Goal: Transaction & Acquisition: Purchase product/service

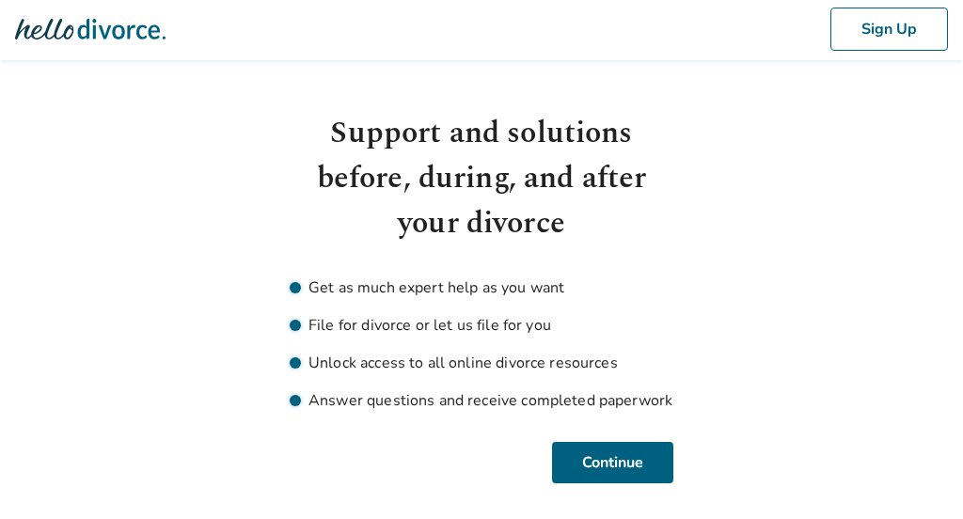
scroll to position [11, 0]
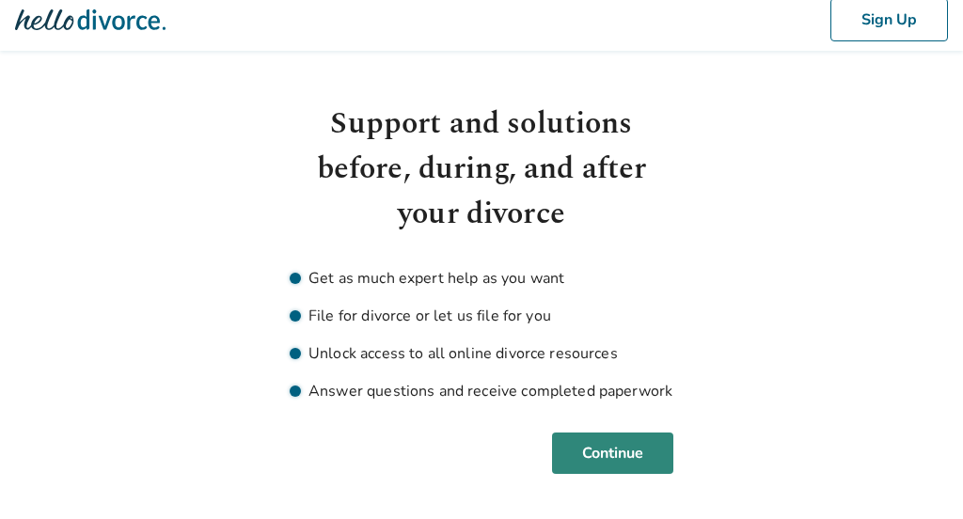
click at [636, 460] on button "Continue" at bounding box center [612, 452] width 121 height 41
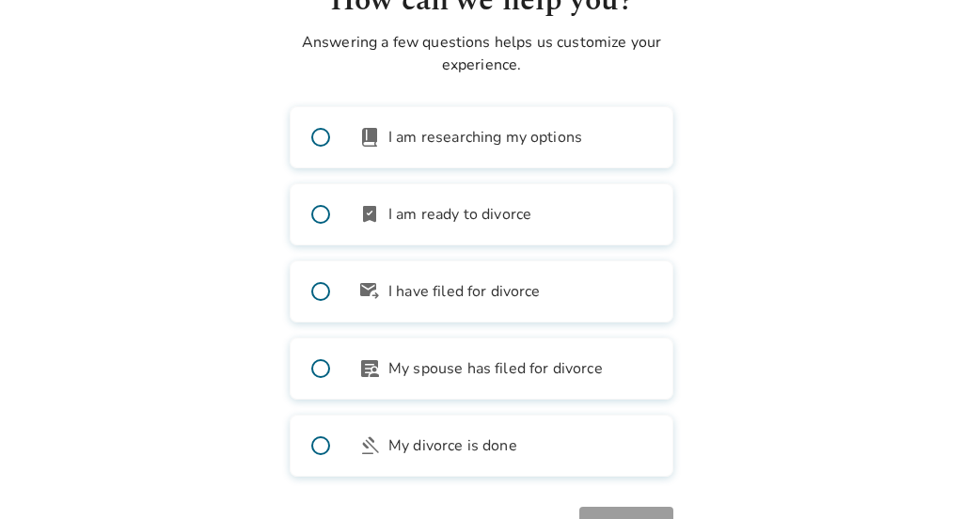
scroll to position [134, 0]
click at [318, 218] on span at bounding box center [321, 215] width 60 height 60
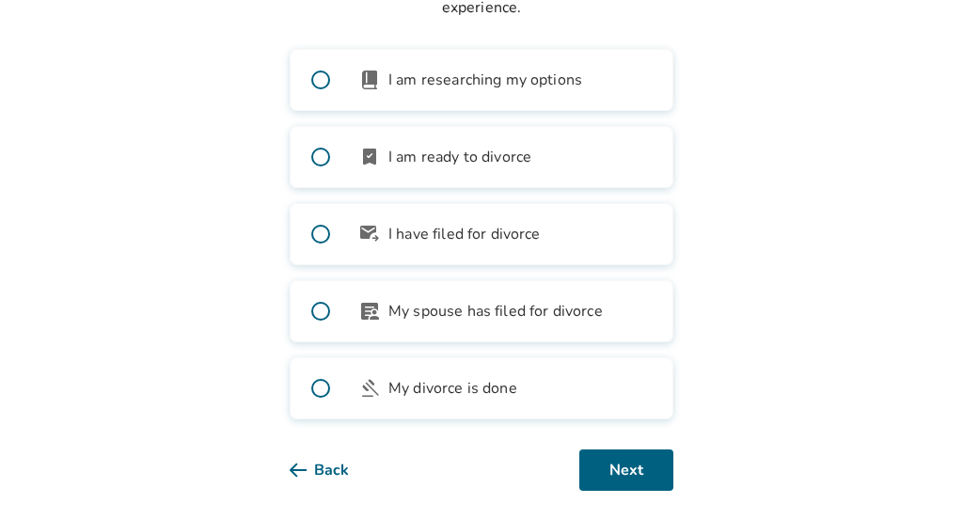
scroll to position [201, 0]
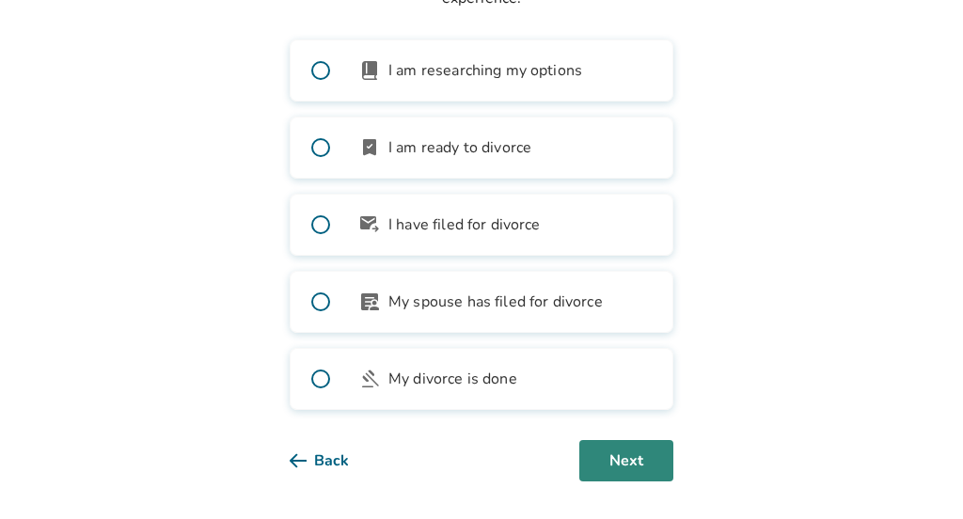
click at [632, 465] on button "Next" at bounding box center [626, 460] width 94 height 41
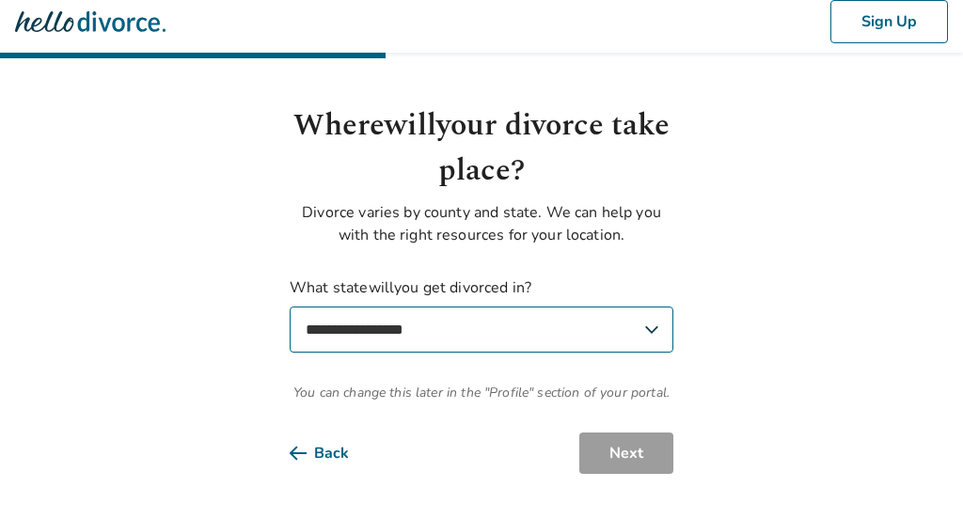
click at [563, 337] on select "**********" at bounding box center [482, 329] width 384 height 46
select select "**"
click at [290, 306] on select "**********" at bounding box center [482, 329] width 384 height 46
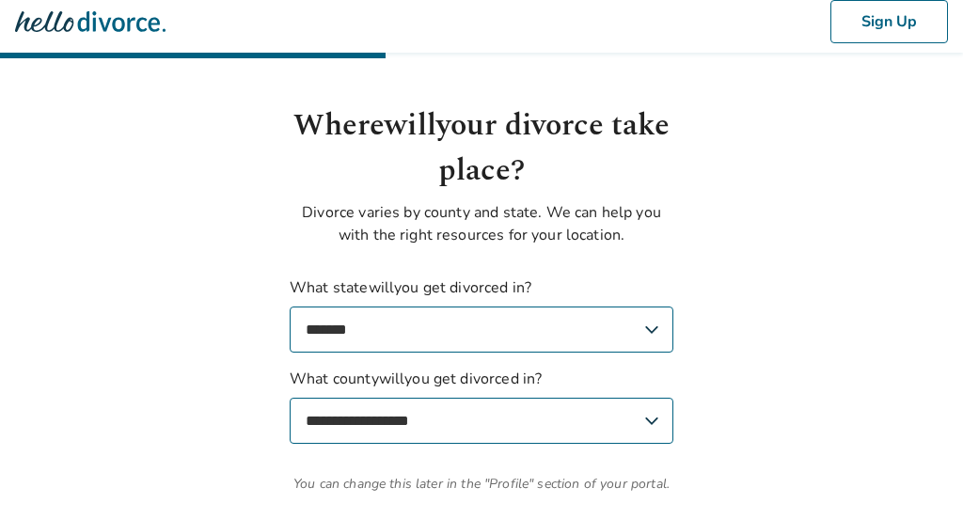
click at [589, 427] on select "**********" at bounding box center [482, 421] width 384 height 46
select select "**********"
click at [290, 398] on select "**********" at bounding box center [482, 421] width 384 height 46
click at [707, 379] on body "**********" at bounding box center [481, 278] width 963 height 574
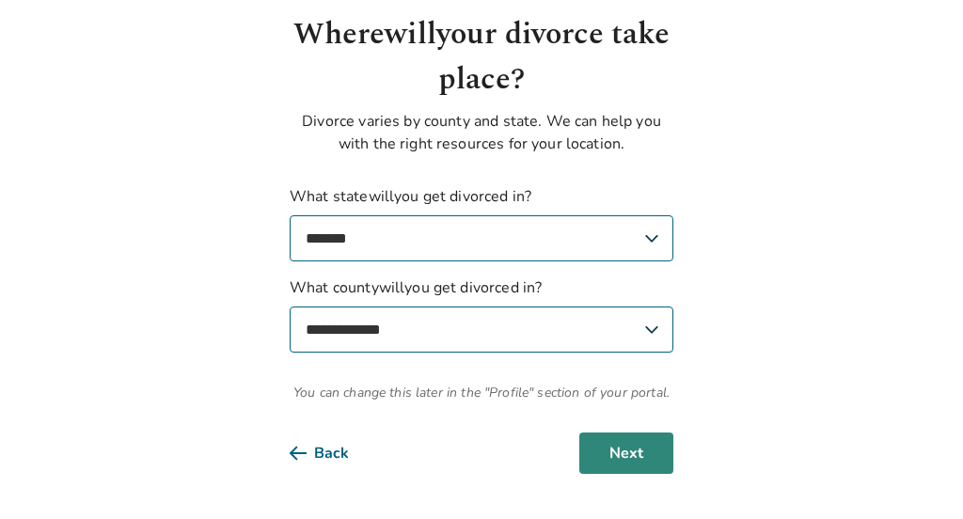
click at [624, 461] on button "Next" at bounding box center [626, 452] width 94 height 41
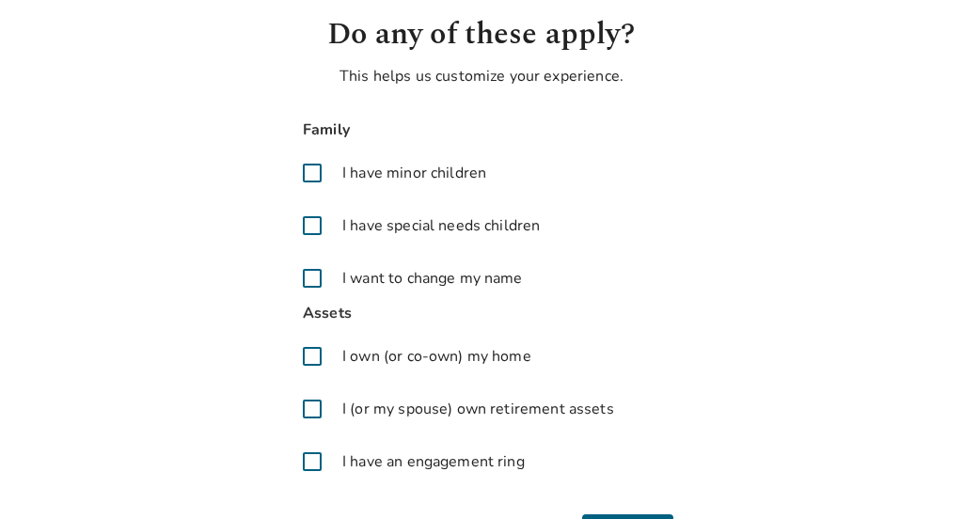
click at [307, 173] on span at bounding box center [312, 172] width 45 height 45
click at [314, 227] on span at bounding box center [312, 225] width 45 height 45
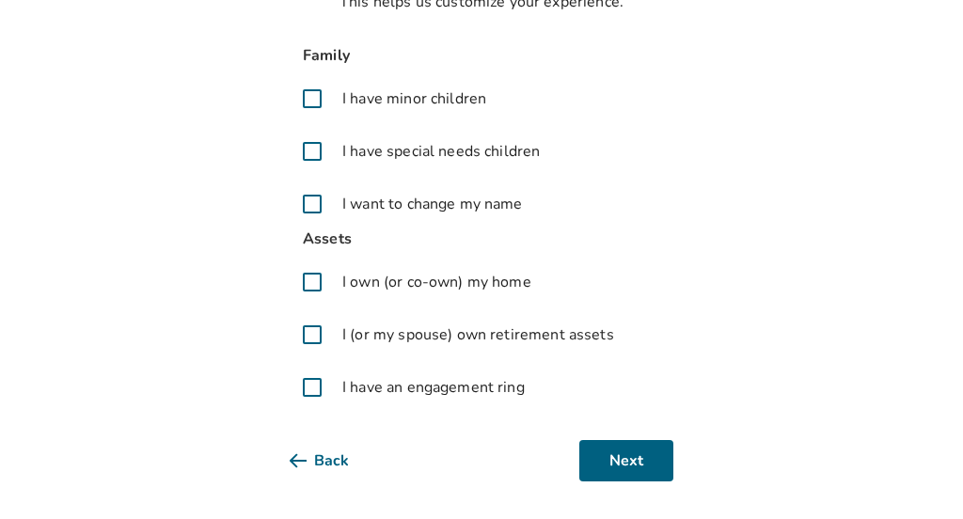
scroll to position [182, 0]
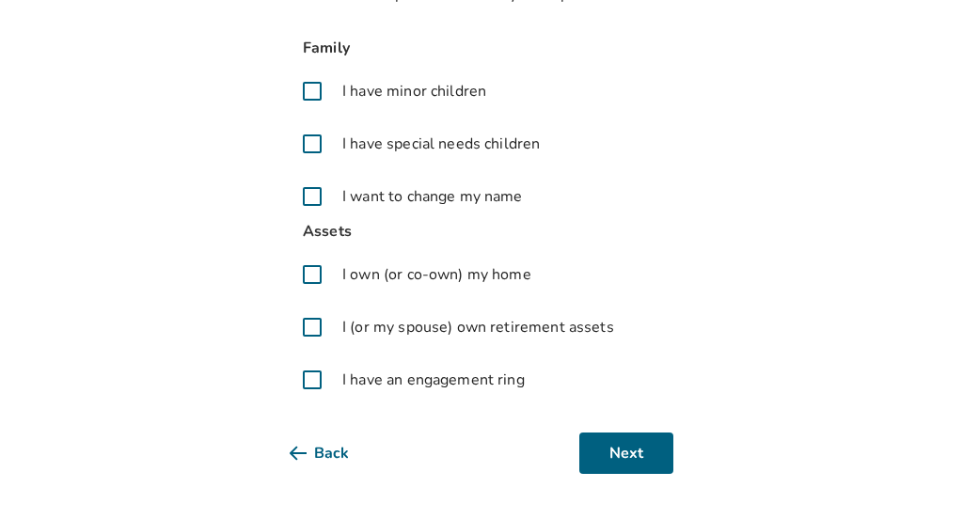
click at [310, 271] on span at bounding box center [312, 274] width 45 height 45
click at [313, 328] on span at bounding box center [312, 327] width 45 height 45
click at [636, 458] on button "Next" at bounding box center [626, 452] width 94 height 41
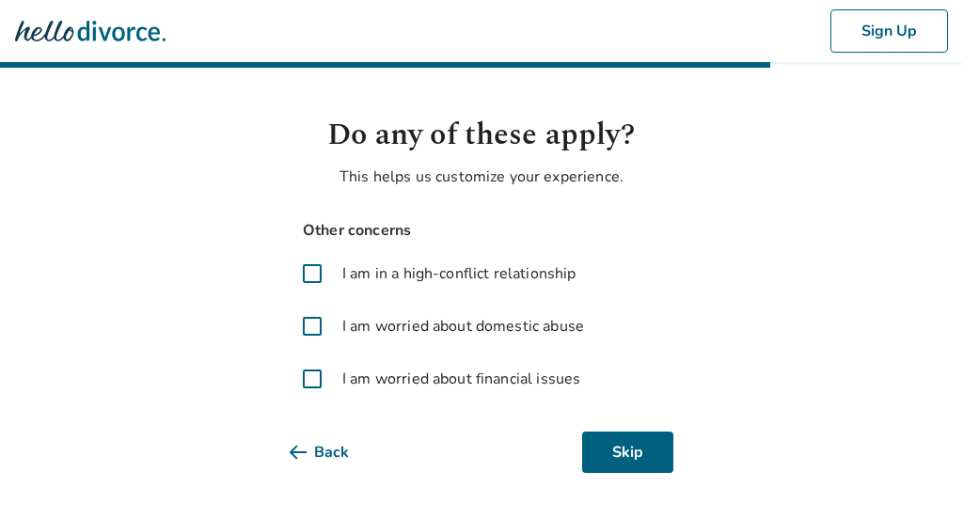
click at [311, 275] on span at bounding box center [312, 273] width 45 height 45
click at [306, 384] on span at bounding box center [312, 378] width 45 height 45
click at [621, 451] on button "Next" at bounding box center [626, 452] width 94 height 41
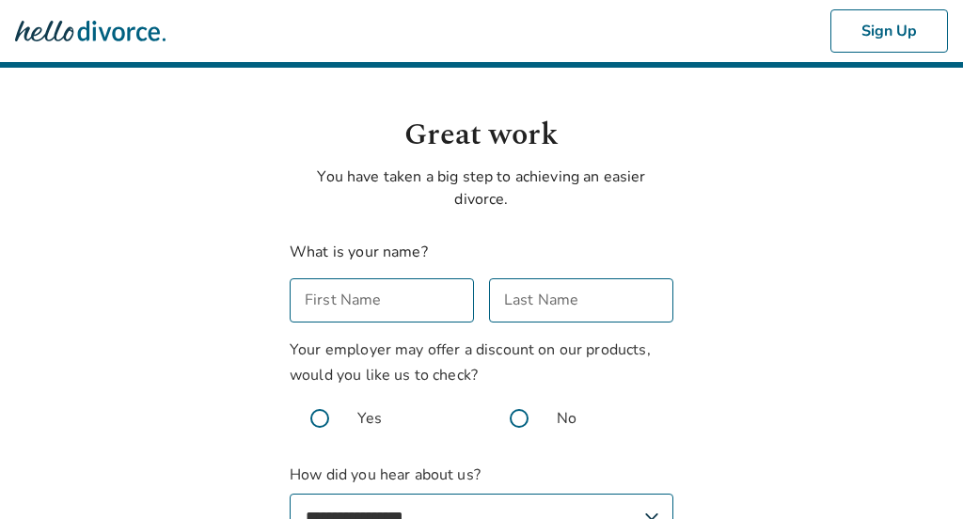
click at [371, 310] on input "First Name" at bounding box center [382, 300] width 184 height 44
click at [200, 393] on body "**********" at bounding box center [481, 343] width 963 height 686
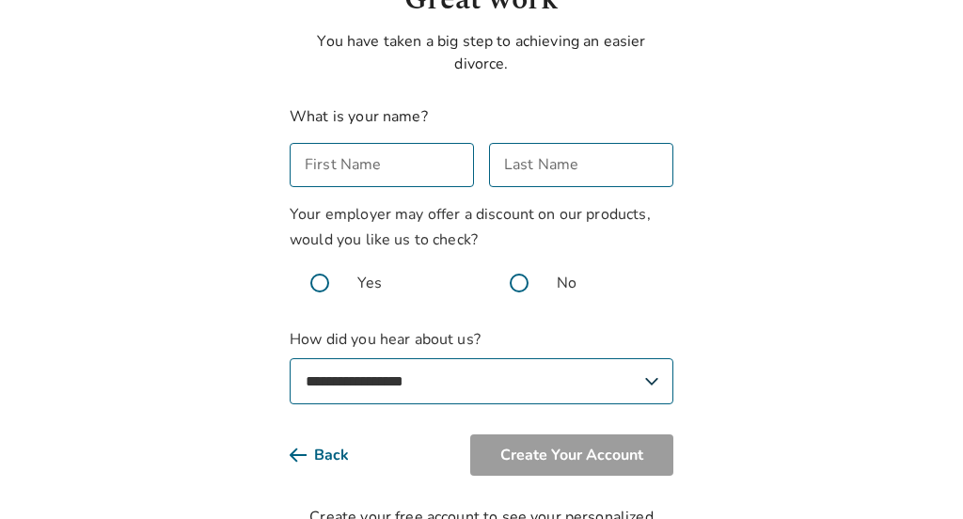
scroll to position [136, 0]
click at [468, 391] on select "**********" at bounding box center [482, 380] width 384 height 46
select select "*******"
click at [290, 357] on select "**********" at bounding box center [482, 380] width 384 height 46
click at [381, 172] on input "First Name" at bounding box center [382, 164] width 184 height 44
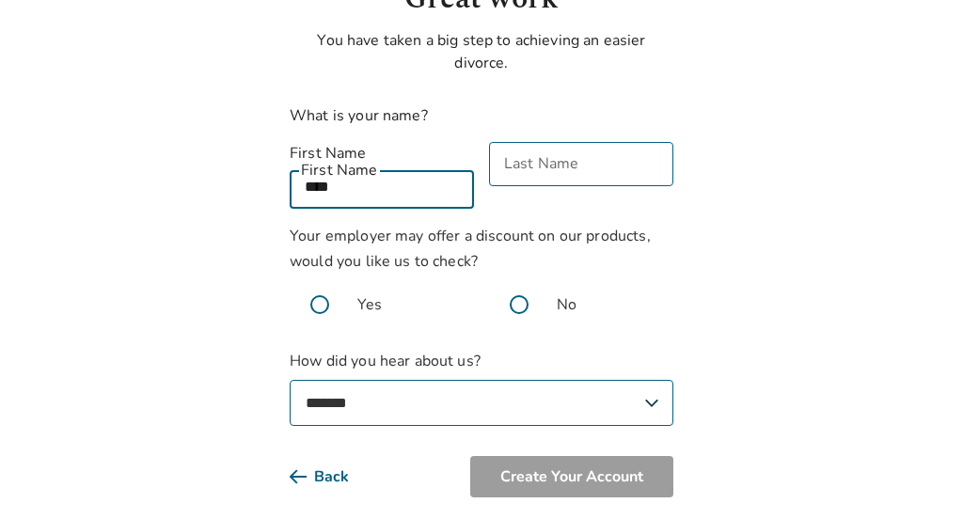
type input "****"
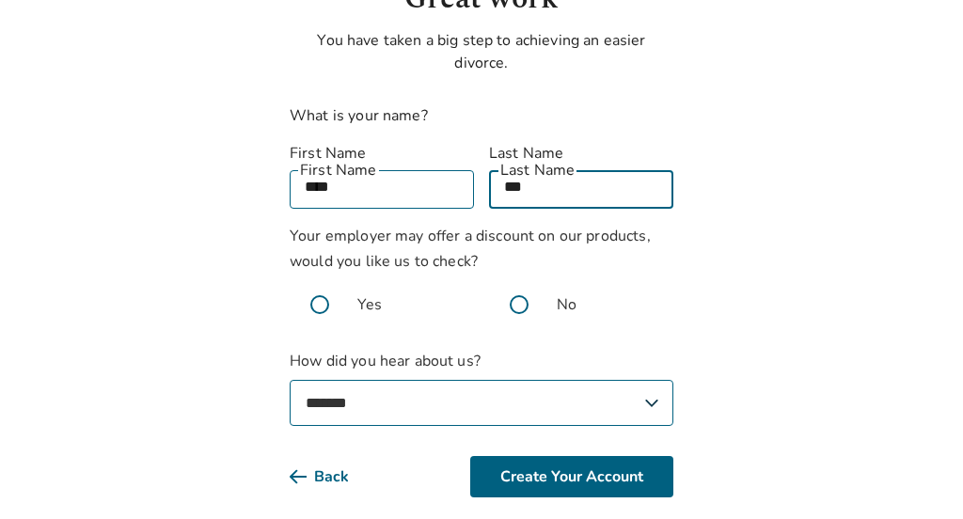
type input "***"
click at [720, 269] on body "**********" at bounding box center [481, 218] width 963 height 709
click at [521, 285] on span at bounding box center [519, 305] width 60 height 60
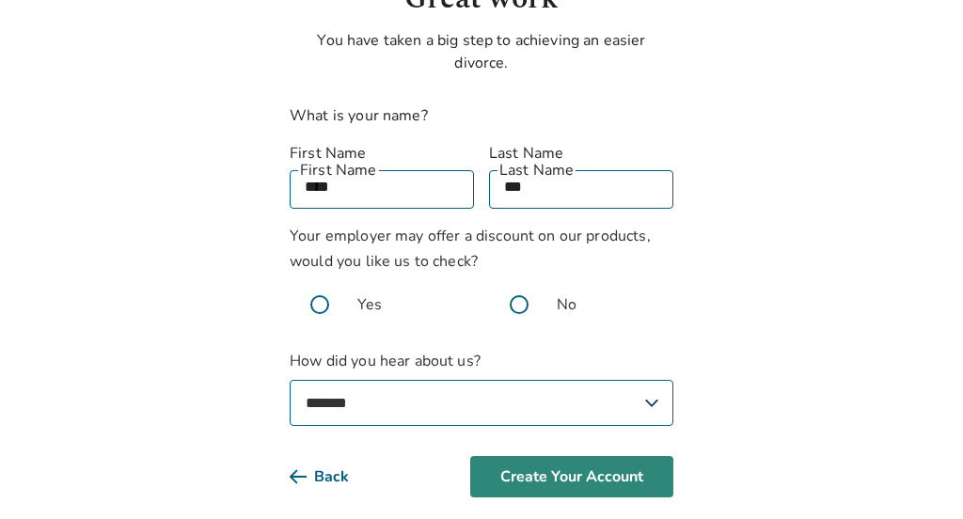
click at [574, 461] on button "Create Your Account" at bounding box center [571, 476] width 203 height 41
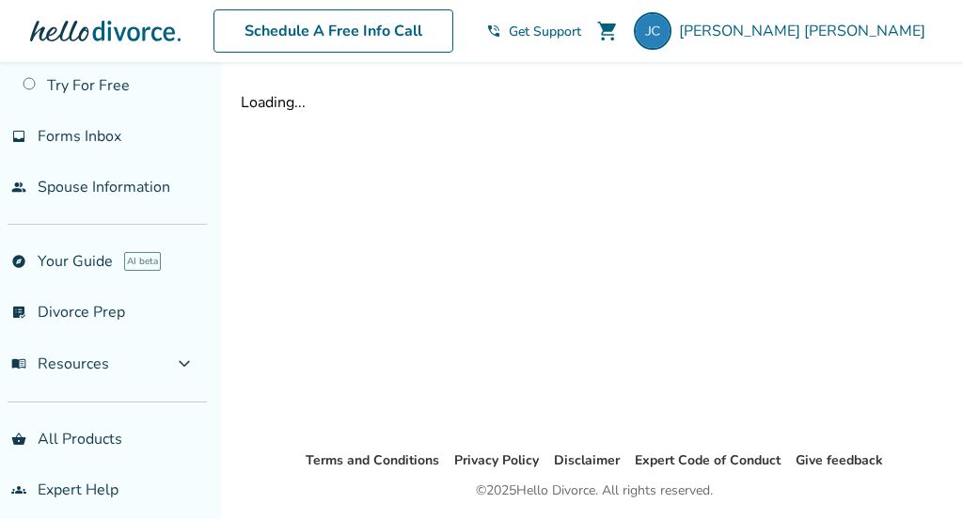
scroll to position [83, 0]
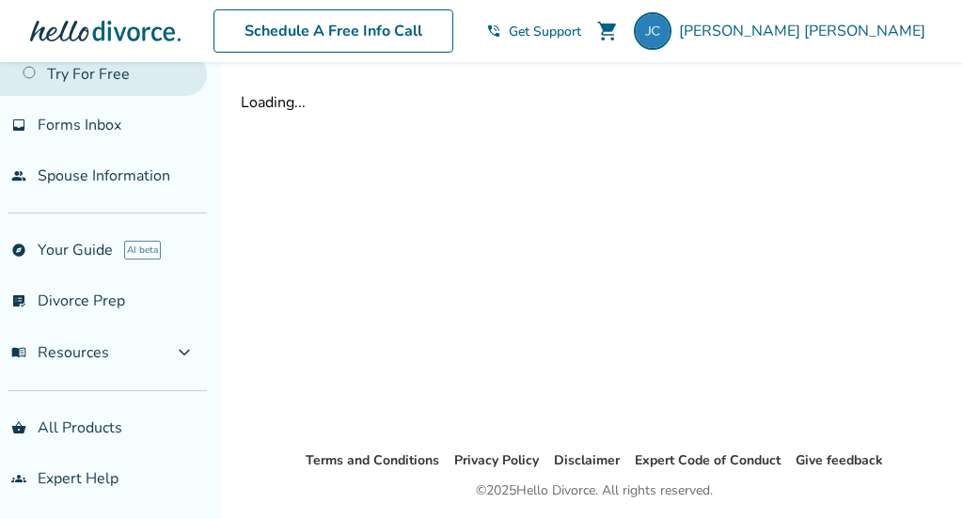
click at [30, 70] on link "Try For Free" at bounding box center [103, 74] width 207 height 43
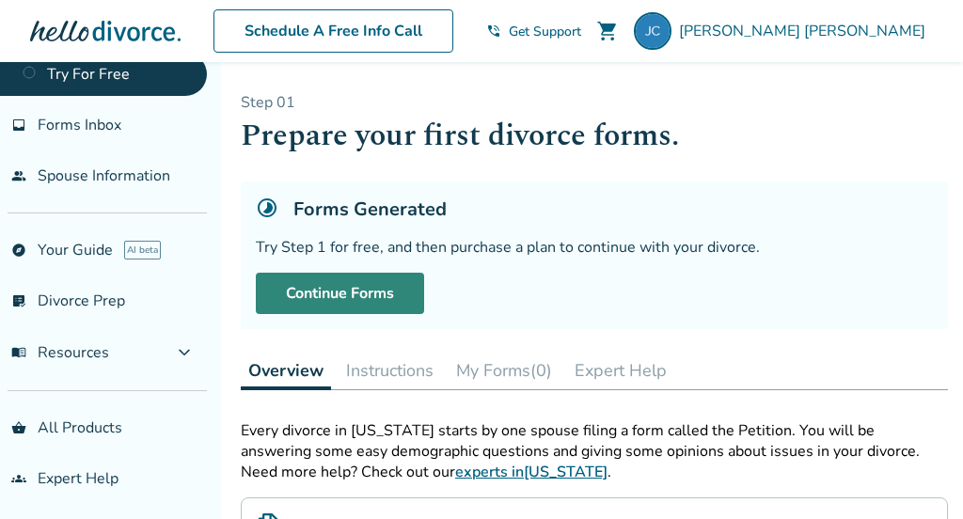
click at [351, 292] on link "Continue Forms" at bounding box center [340, 293] width 168 height 41
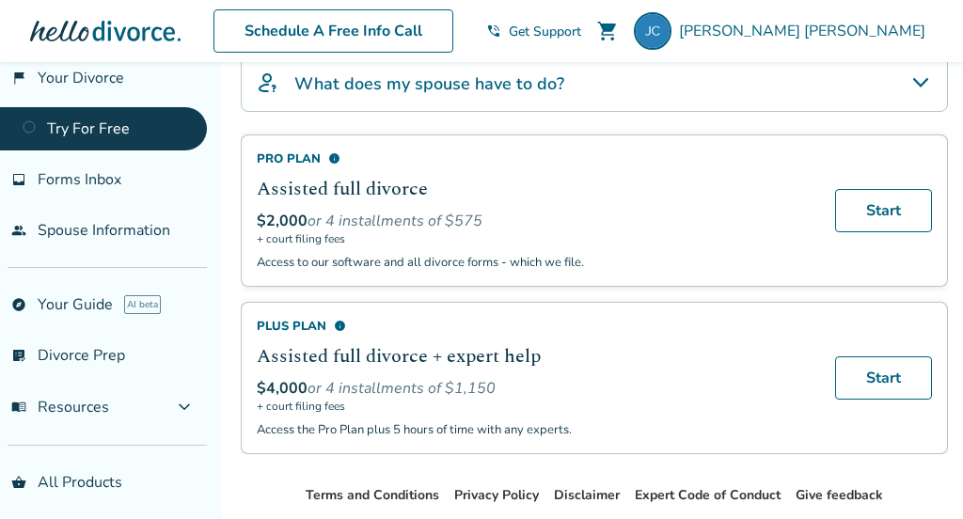
scroll to position [83, 0]
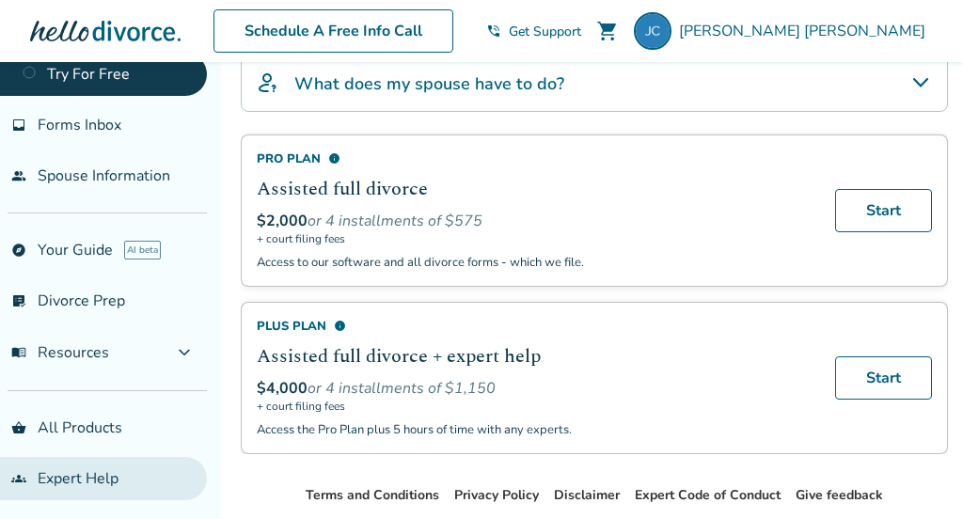
click at [134, 477] on link "groups Expert Help" at bounding box center [103, 478] width 207 height 43
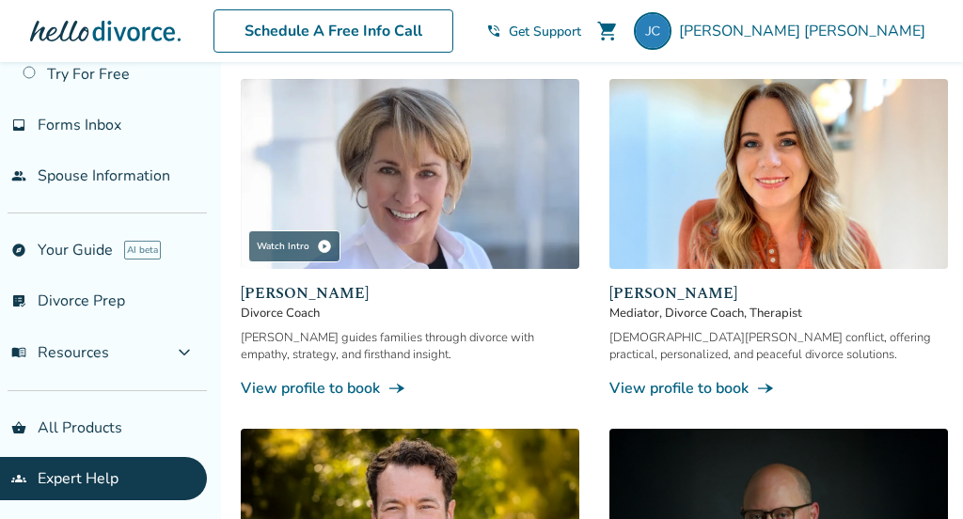
scroll to position [1317, 0]
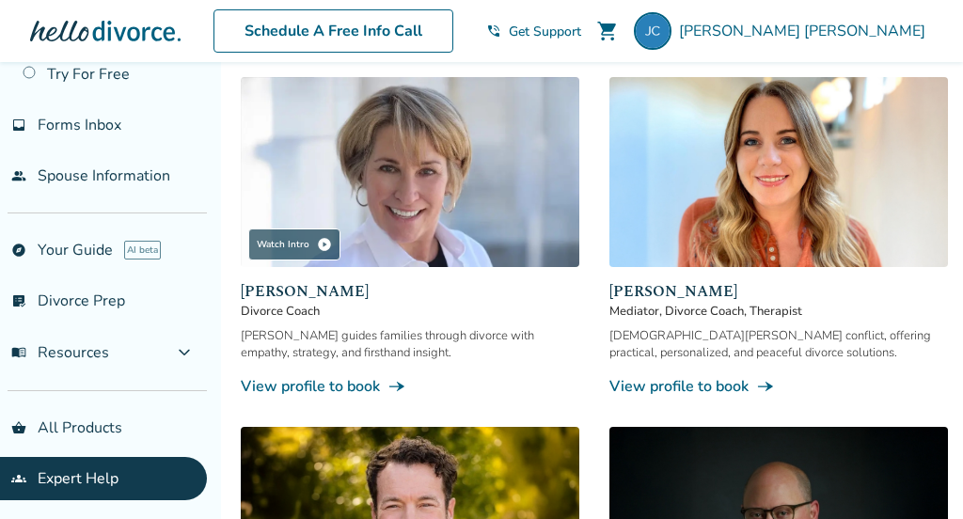
click at [721, 376] on link "View profile to book line_end_arrow_notch" at bounding box center [778, 386] width 338 height 21
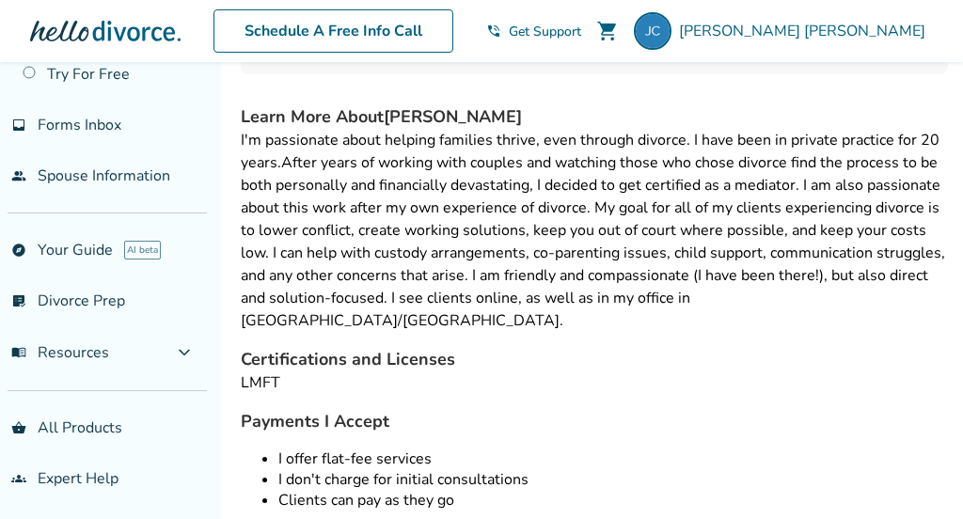
scroll to position [344, 0]
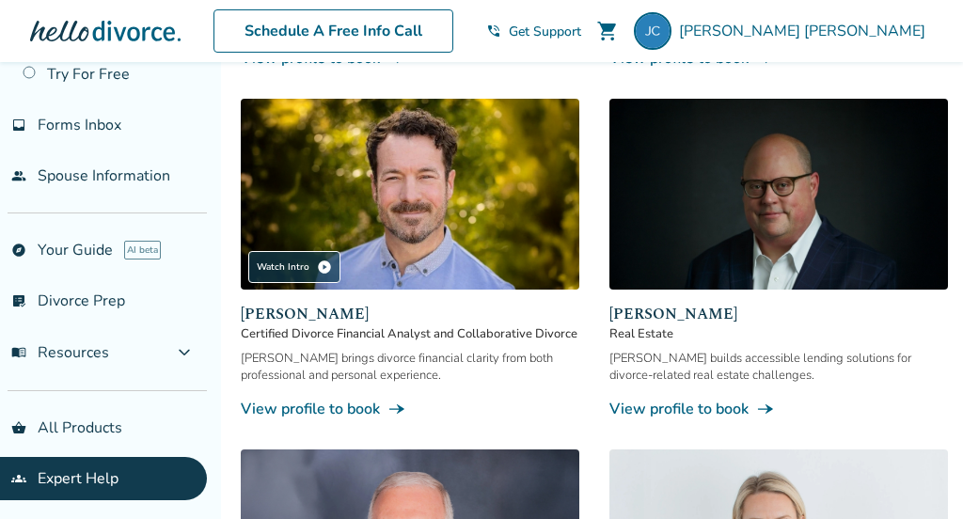
scroll to position [1646, 0]
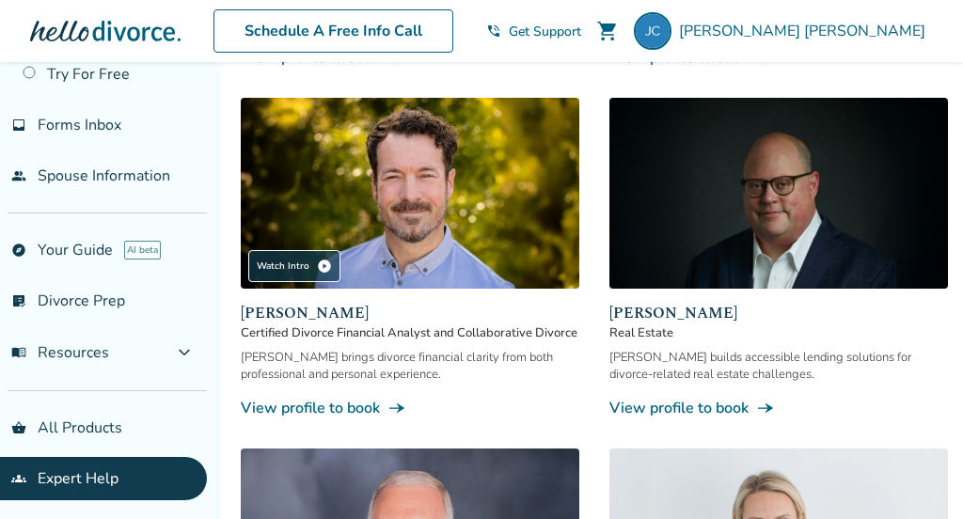
click at [747, 399] on link "View profile to book line_end_arrow_notch" at bounding box center [778, 408] width 338 height 21
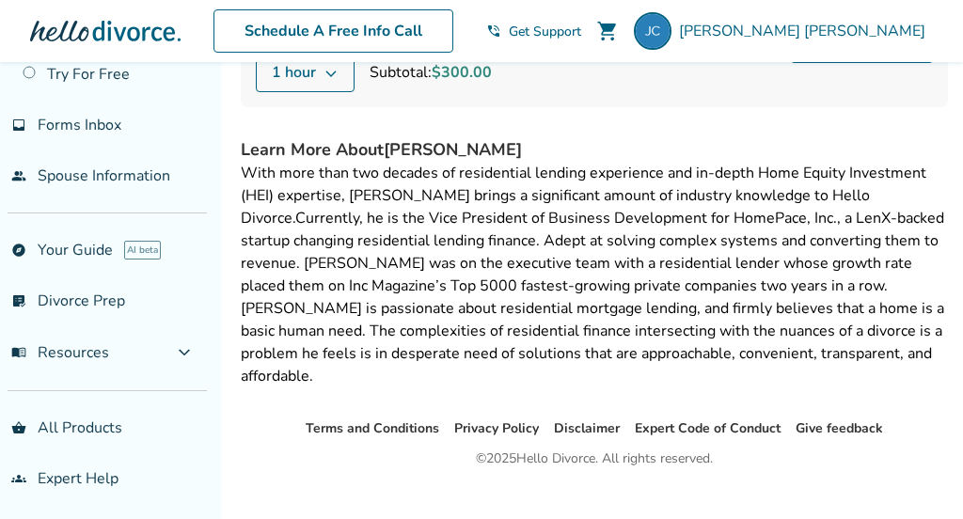
scroll to position [317, 0]
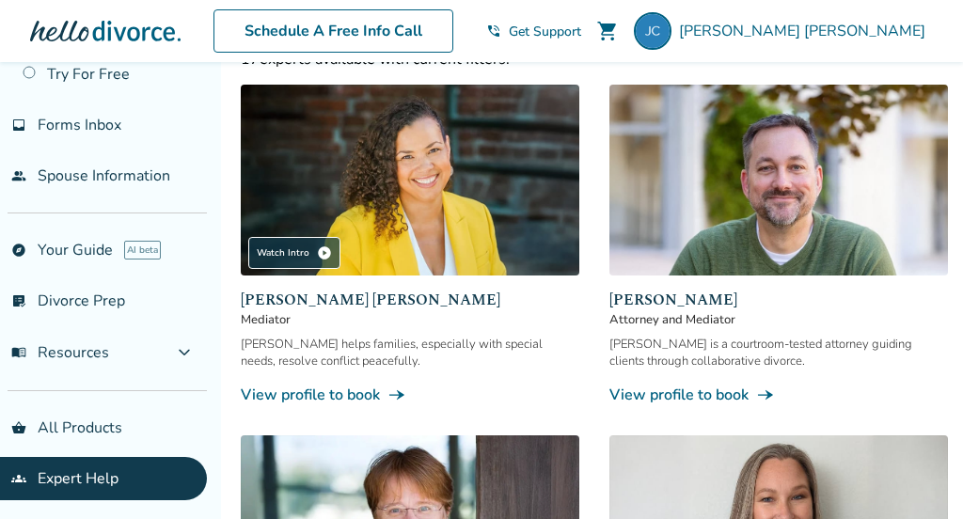
scroll to position [260, 0]
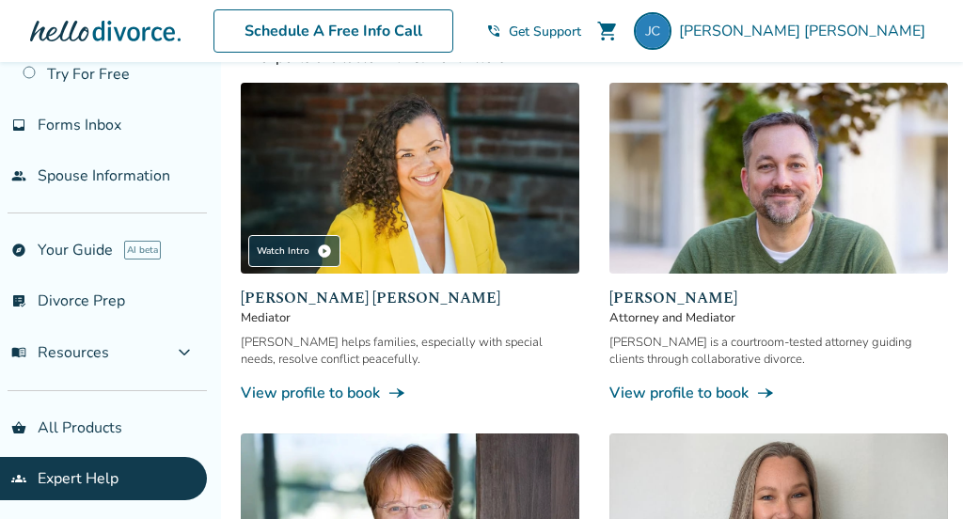
click at [671, 301] on span "Neil Forester" at bounding box center [778, 298] width 338 height 23
click at [738, 383] on link "View profile to book line_end_arrow_notch" at bounding box center [778, 393] width 338 height 21
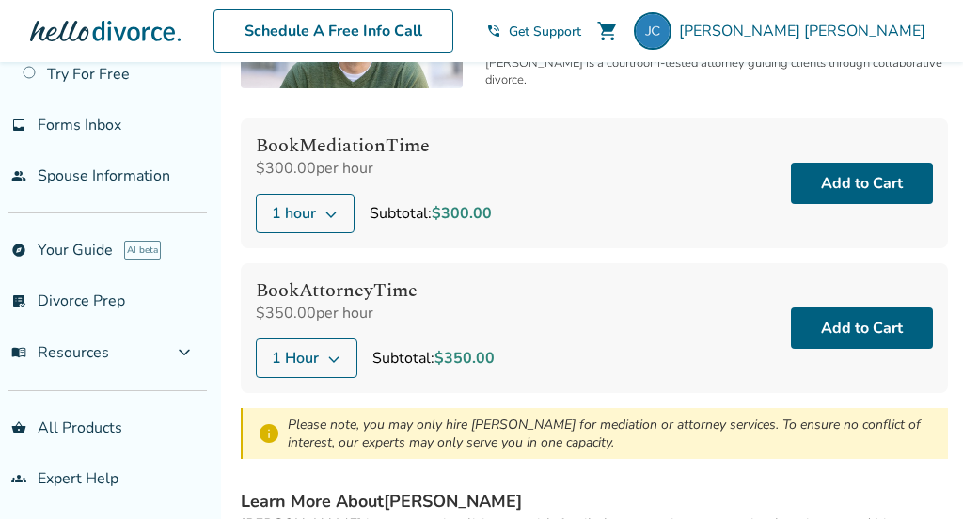
scroll to position [181, 0]
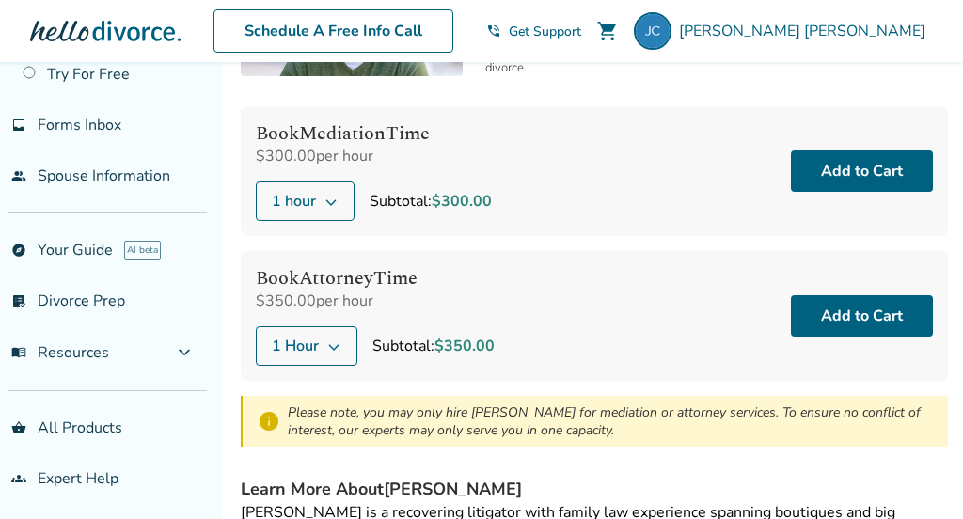
click at [300, 358] on button "1 Hour" at bounding box center [307, 345] width 102 height 39
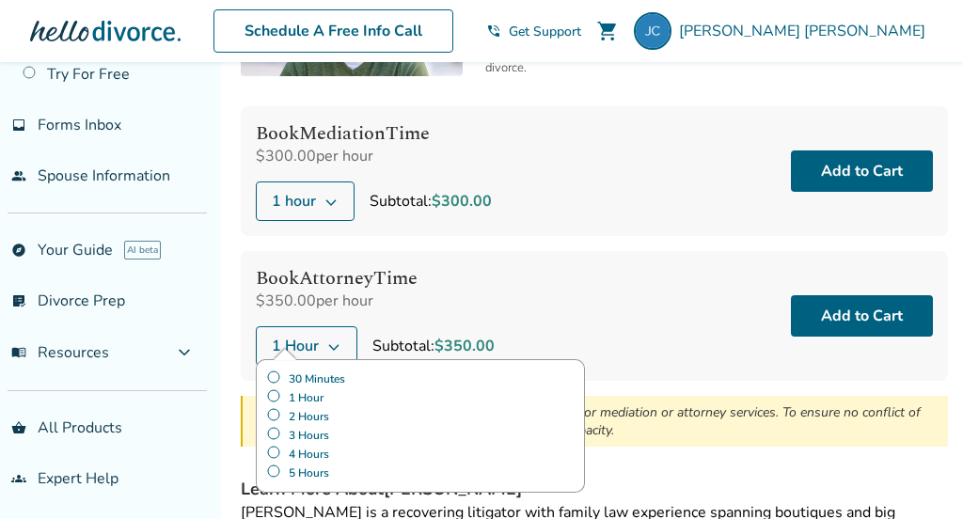
click at [277, 372] on label "30 Minutes" at bounding box center [420, 378] width 308 height 19
click at [277, 392] on label "1 Hour" at bounding box center [420, 397] width 308 height 19
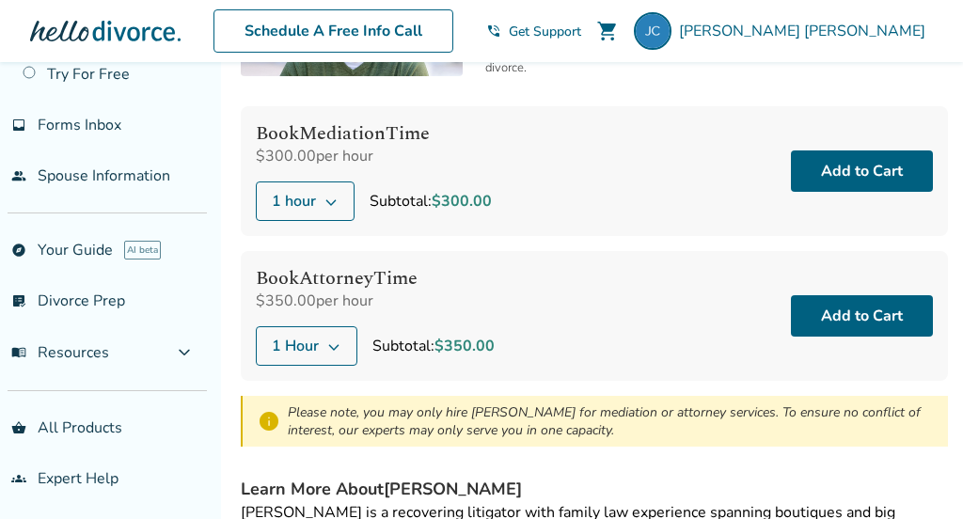
click at [312, 197] on span "1 hour" at bounding box center [294, 201] width 44 height 23
click at [658, 234] on div "Book Mediation Time $300.00 per hour 1 hour Subtotal: $300.00 Add to Cart" at bounding box center [594, 171] width 707 height 130
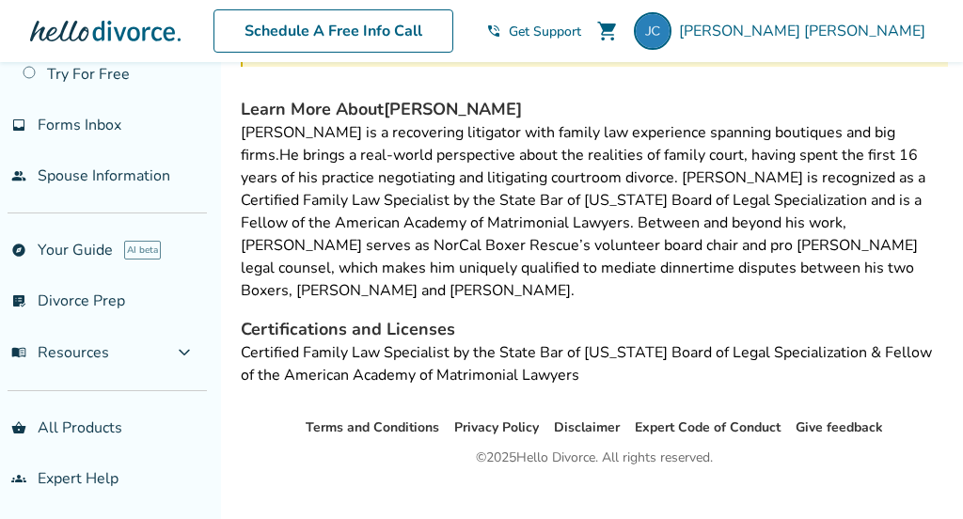
scroll to position [567, 0]
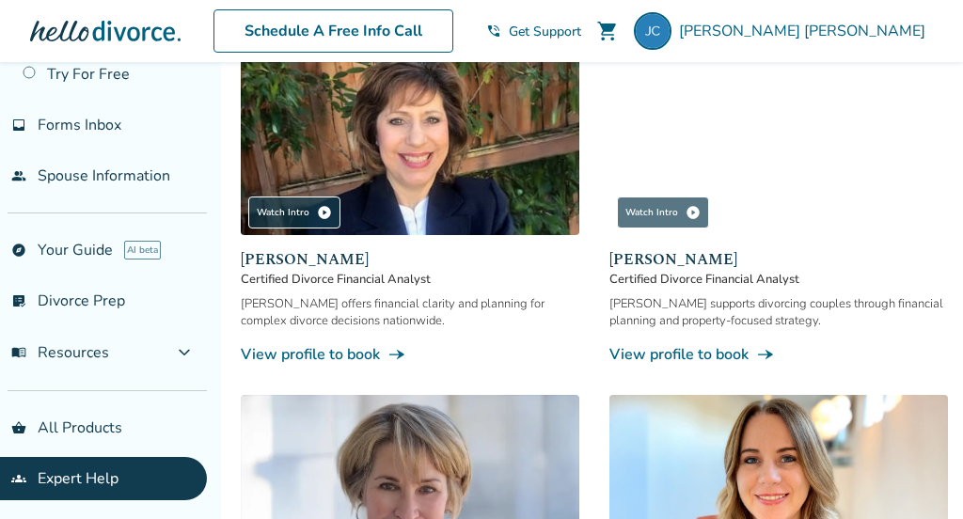
scroll to position [1007, 0]
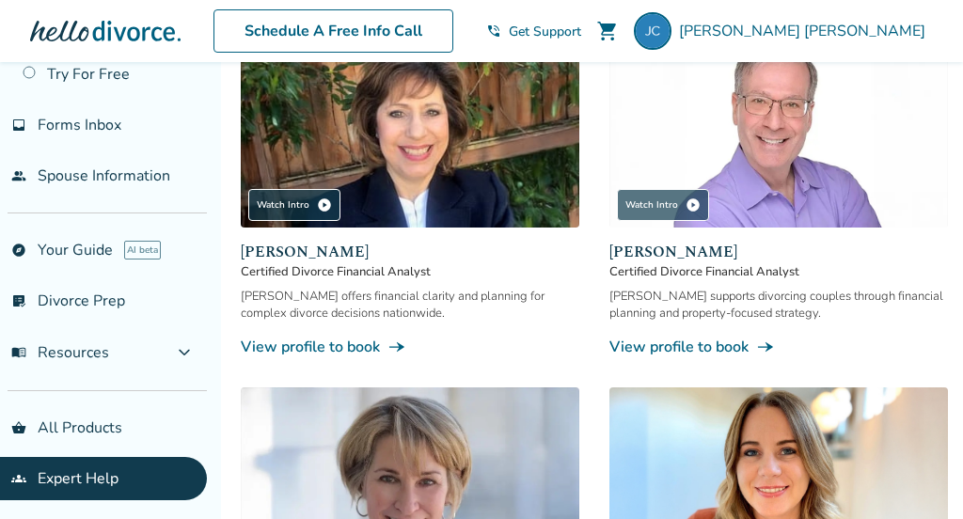
click at [690, 302] on div "Jeff supports divorcing couples through financial planning and property-focused…" at bounding box center [778, 305] width 338 height 34
click at [731, 338] on link "View profile to book line_end_arrow_notch" at bounding box center [778, 347] width 338 height 21
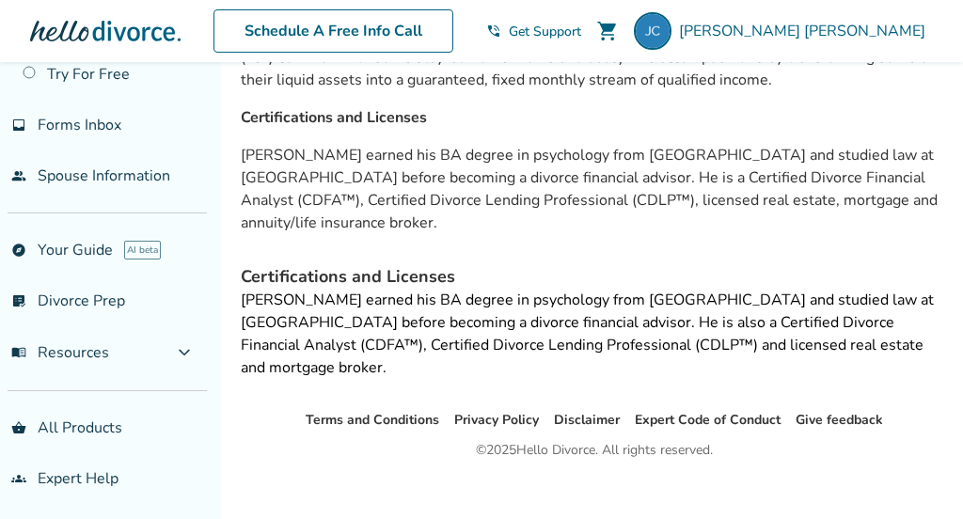
scroll to position [815, 0]
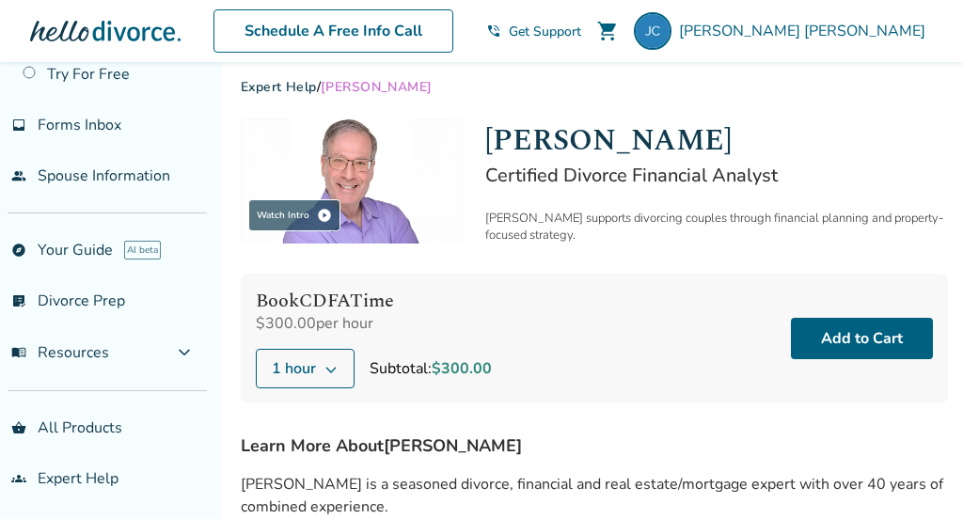
scroll to position [0, 0]
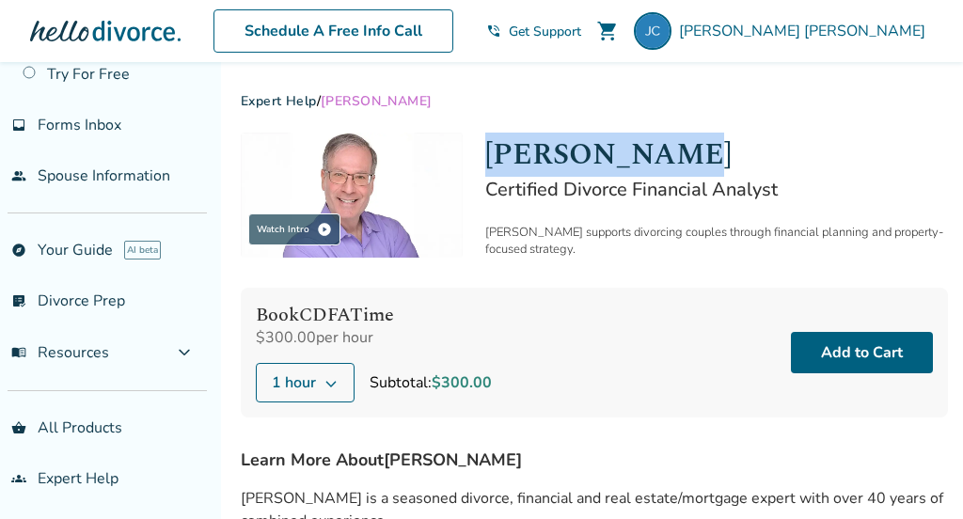
drag, startPoint x: 486, startPoint y: 151, endPoint x: 680, endPoint y: 149, distance: 193.7
click at [680, 149] on h1 "Jeff Landers" at bounding box center [716, 155] width 463 height 44
copy h1 "Jeff Landers"
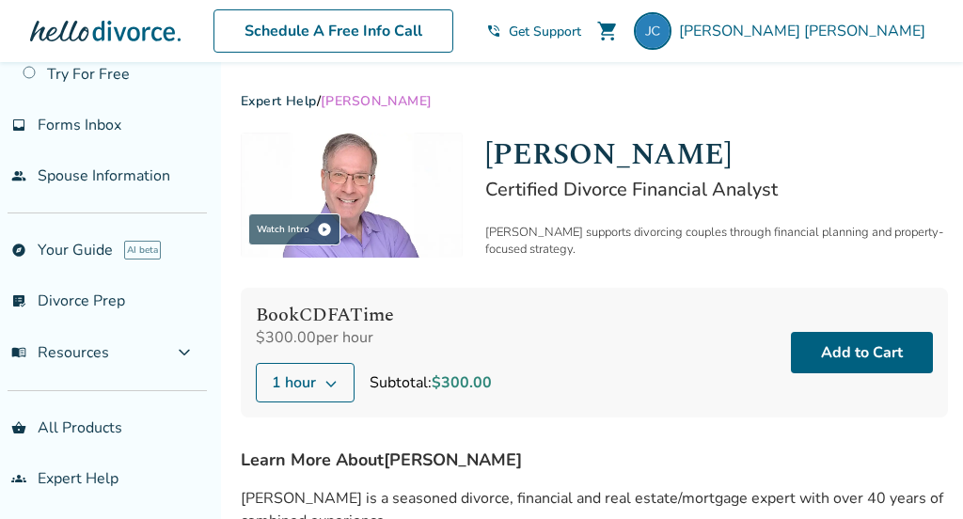
click at [598, 367] on div "Book CDFA Time $300.00 per hour 1 hour Subtotal: $300.00 Add to Cart" at bounding box center [594, 353] width 707 height 130
click at [703, 399] on div "Book CDFA Time $300.00 per hour 1 hour Subtotal: $300.00 Add to Cart" at bounding box center [594, 353] width 707 height 130
click at [858, 350] on button "Add to Cart" at bounding box center [862, 352] width 142 height 41
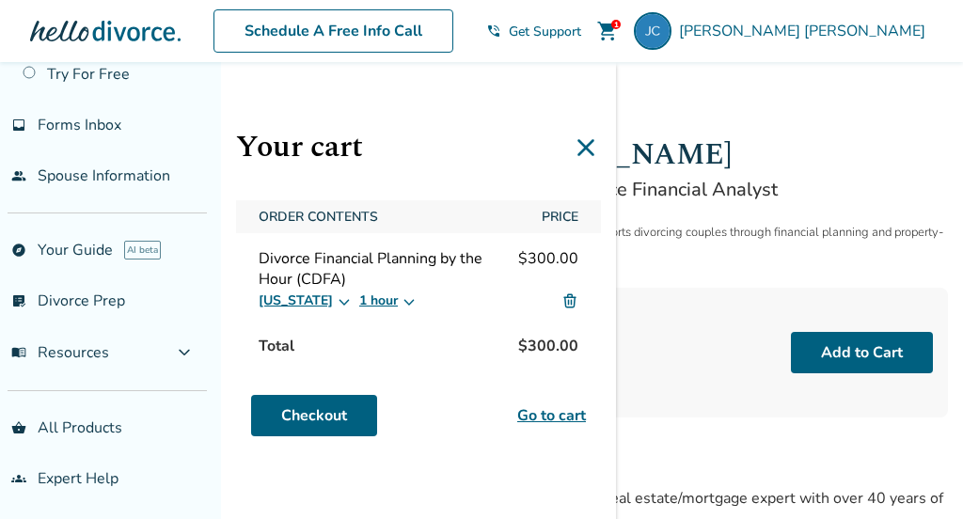
click at [557, 414] on link "Go to cart" at bounding box center [551, 415] width 69 height 23
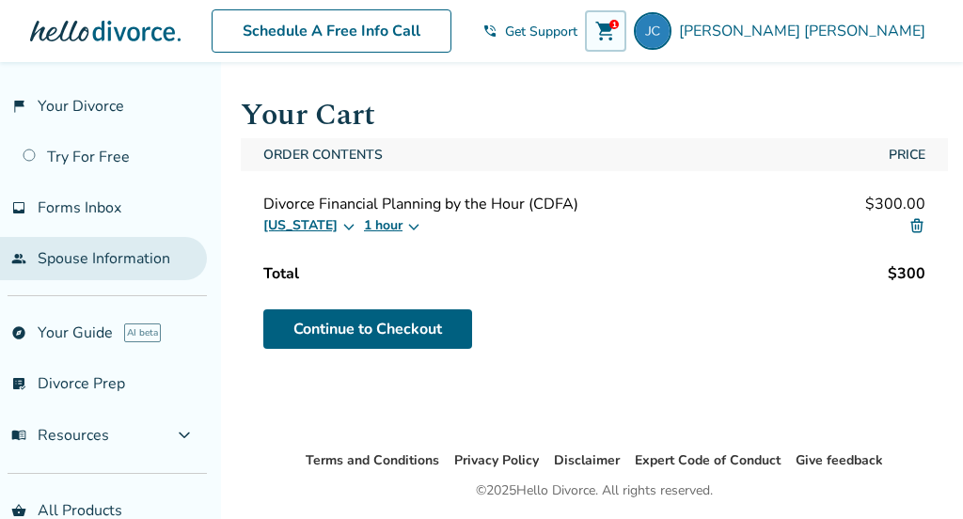
click at [117, 252] on link "people Spouse Information" at bounding box center [103, 258] width 207 height 43
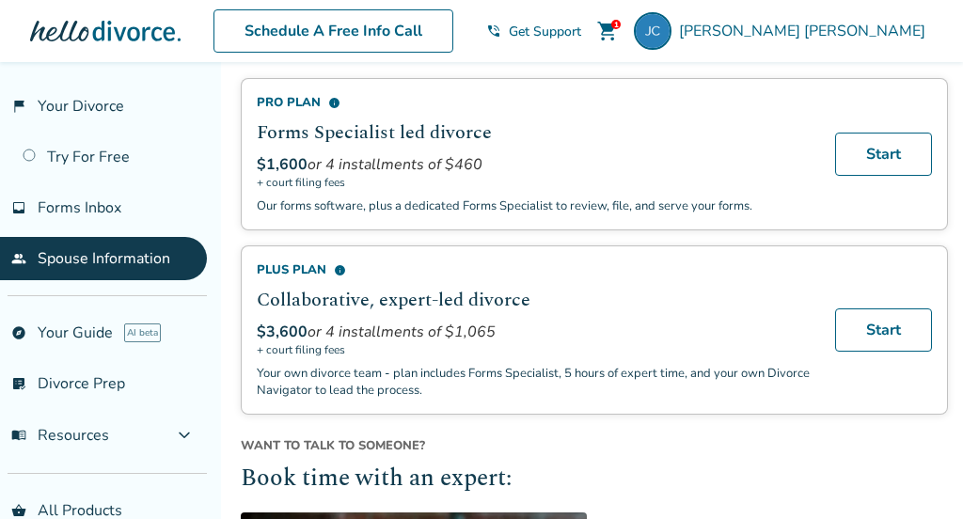
scroll to position [365, 0]
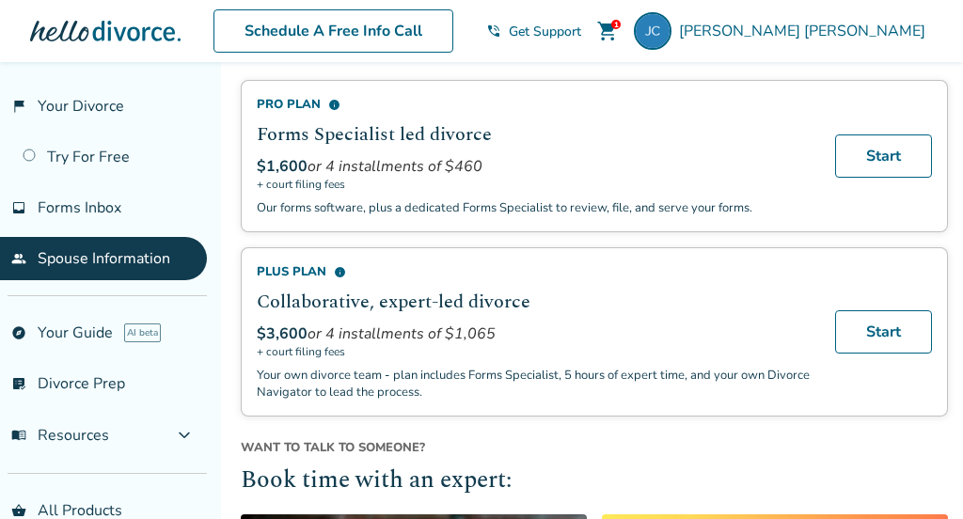
click at [356, 310] on h2 "Collaborative, expert-led divorce" at bounding box center [535, 302] width 556 height 28
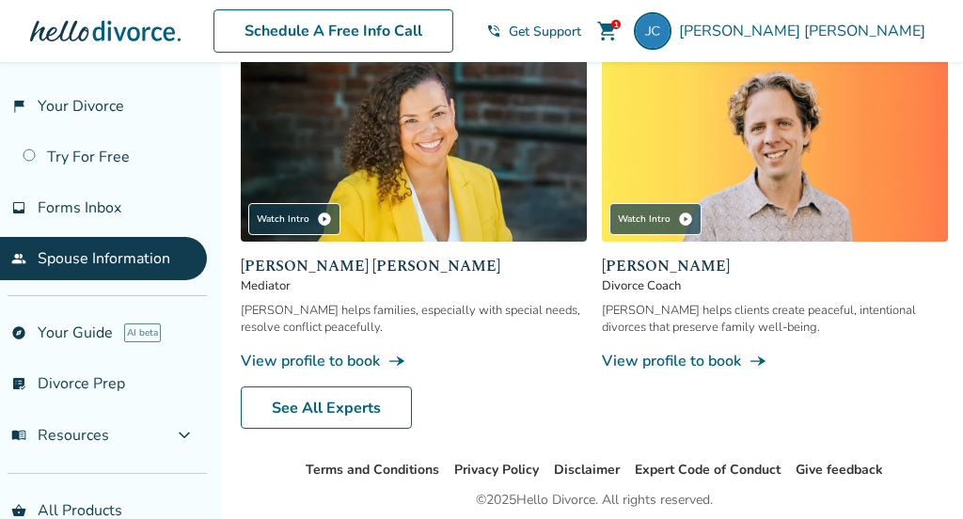
scroll to position [839, 0]
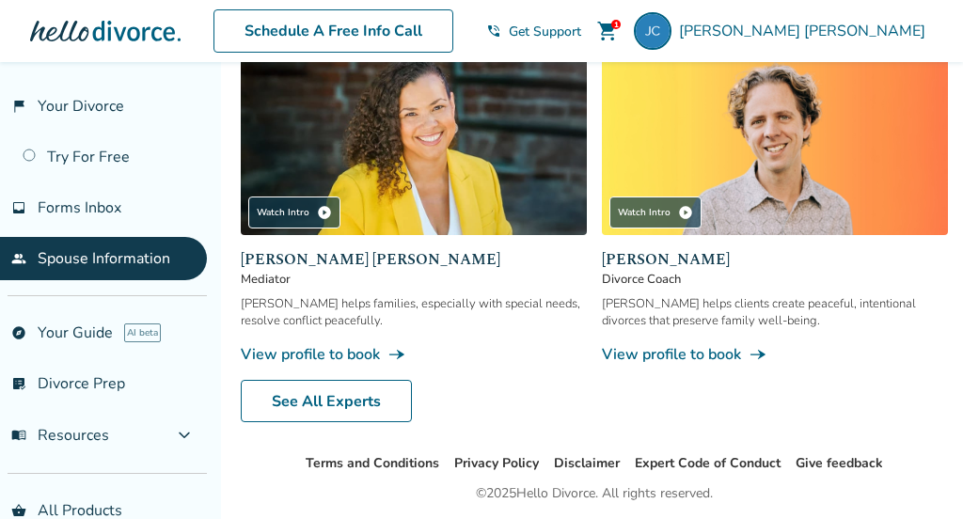
click at [343, 344] on link "View profile to book line_end_arrow_notch" at bounding box center [414, 354] width 346 height 21
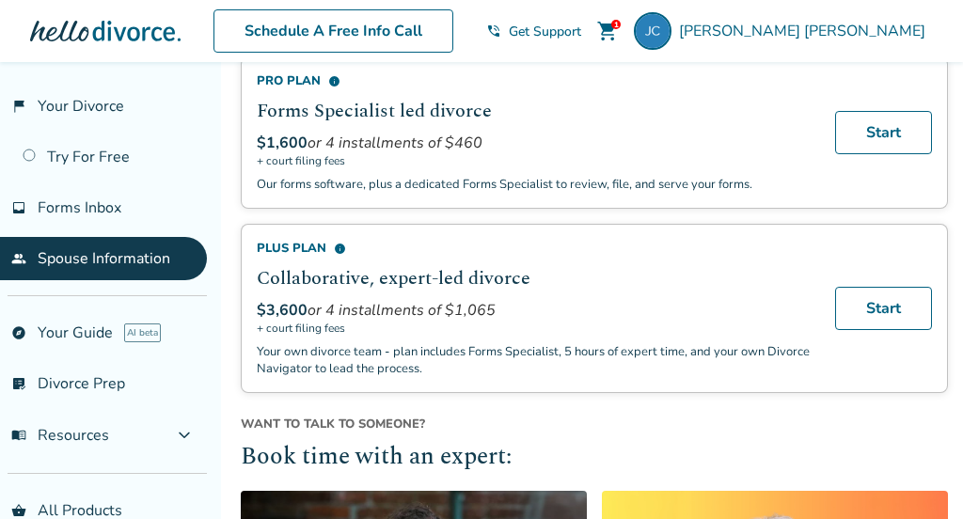
scroll to position [385, 0]
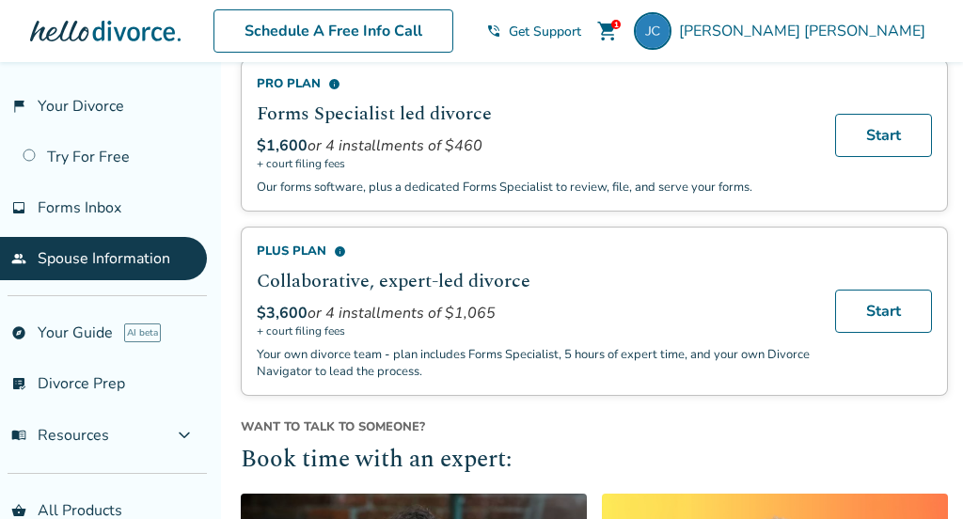
click at [318, 277] on h2 "Collaborative, expert-led divorce" at bounding box center [535, 281] width 556 height 28
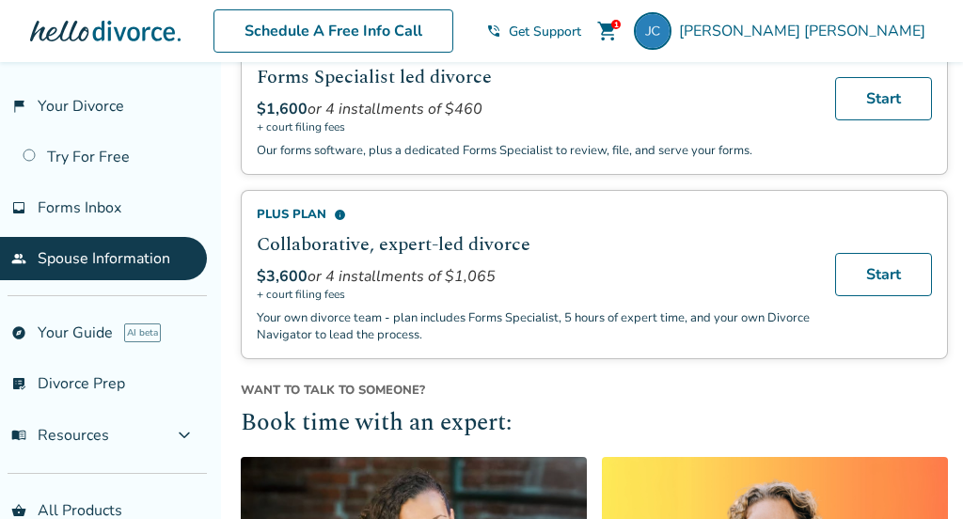
scroll to position [428, 0]
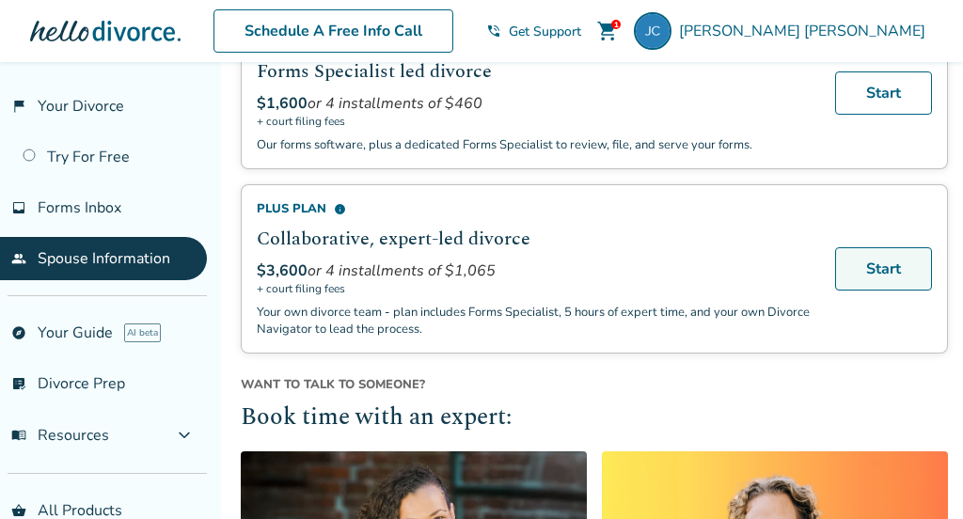
click at [894, 258] on link "Start" at bounding box center [883, 268] width 97 height 43
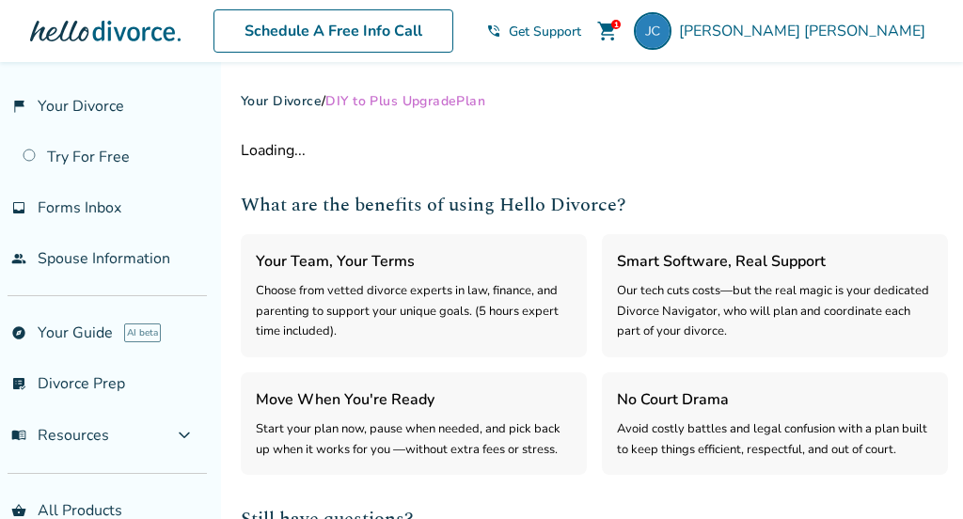
select select "***"
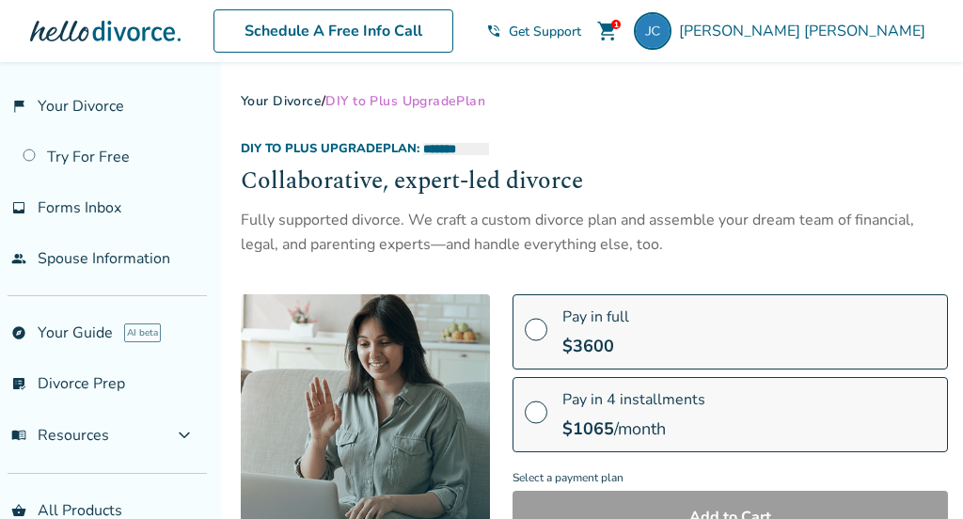
click at [573, 221] on div "Fully supported divorce. We craft a custom divorce plan and assemble your dream…" at bounding box center [594, 233] width 707 height 50
click at [539, 332] on span at bounding box center [536, 336] width 23 height 21
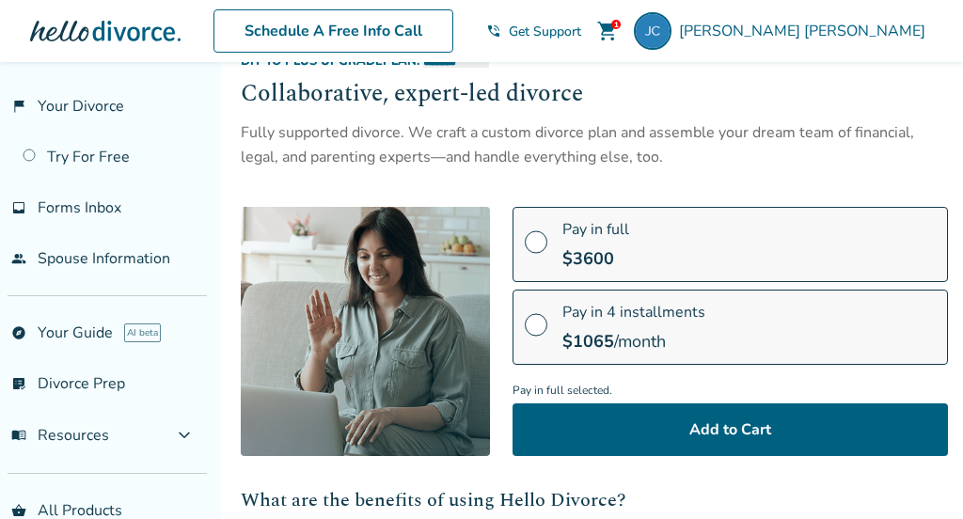
scroll to position [101, 0]
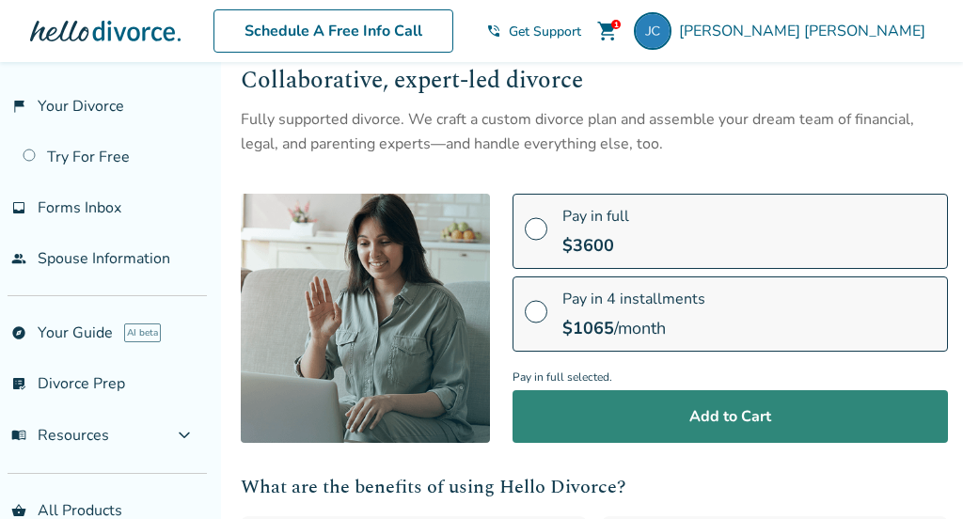
click at [703, 416] on button "Add to Cart" at bounding box center [729, 416] width 435 height 53
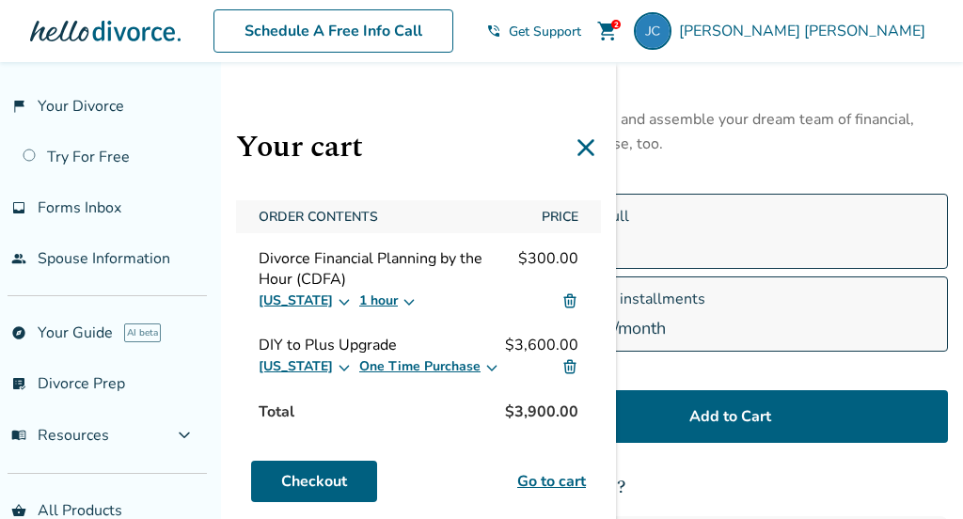
click at [567, 300] on img at bounding box center [569, 300] width 17 height 17
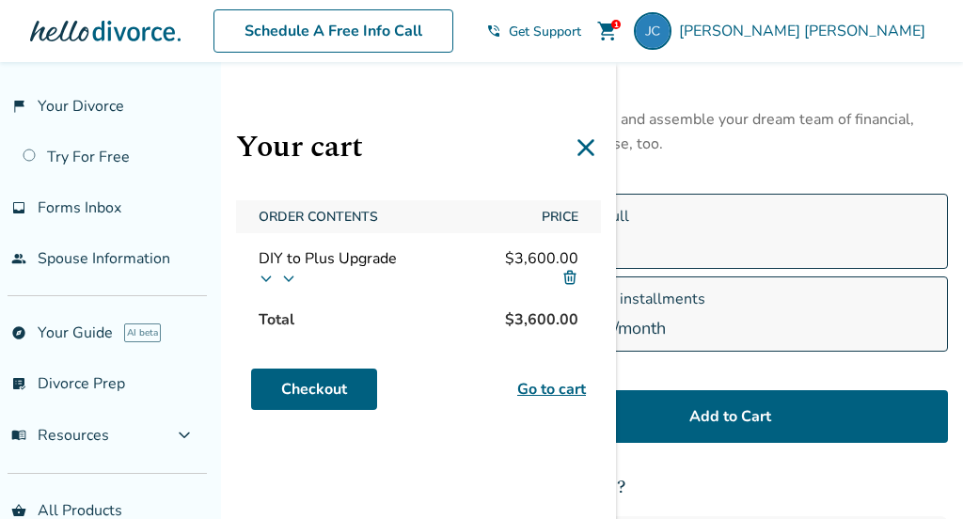
click at [537, 391] on link "Go to cart" at bounding box center [551, 389] width 69 height 23
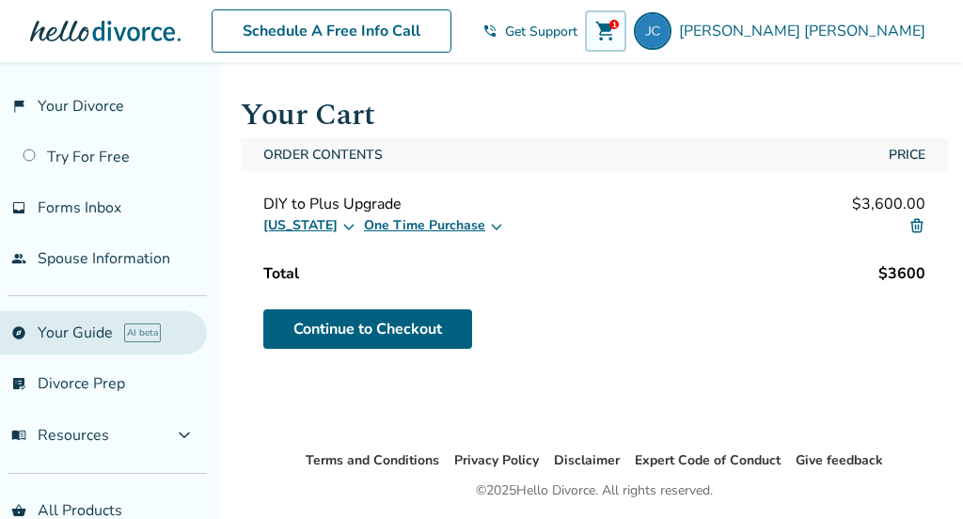
click at [118, 336] on link "explore Your Guide AI beta" at bounding box center [103, 332] width 207 height 43
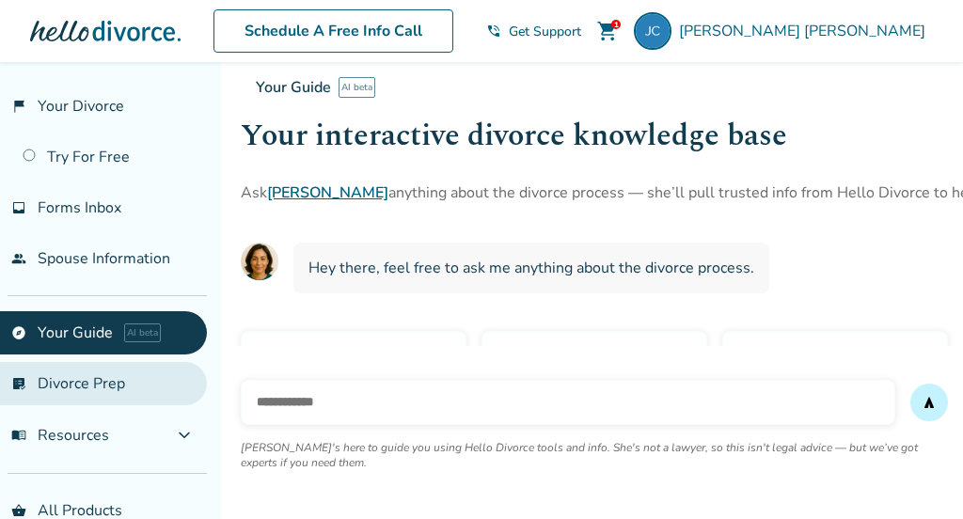
click at [101, 387] on link "list_alt_check Divorce Prep" at bounding box center [103, 383] width 207 height 43
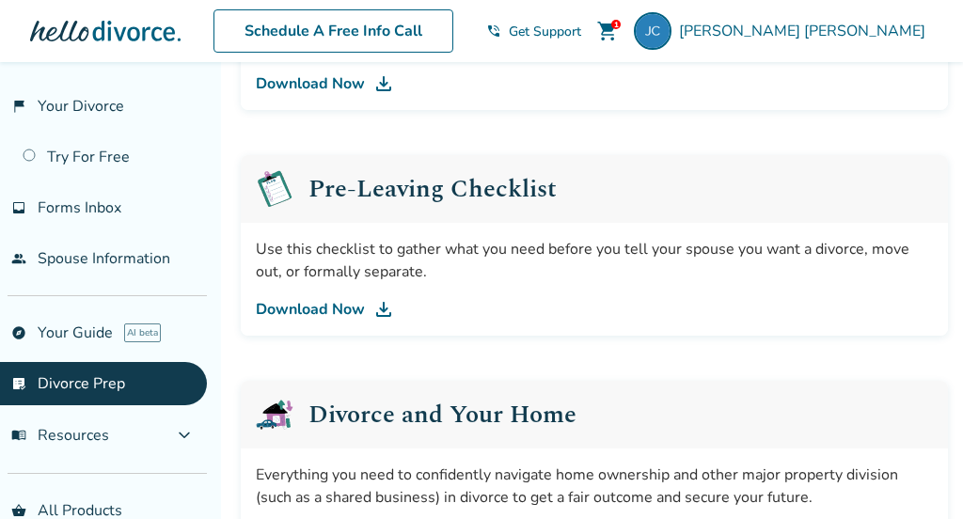
scroll to position [503, 0]
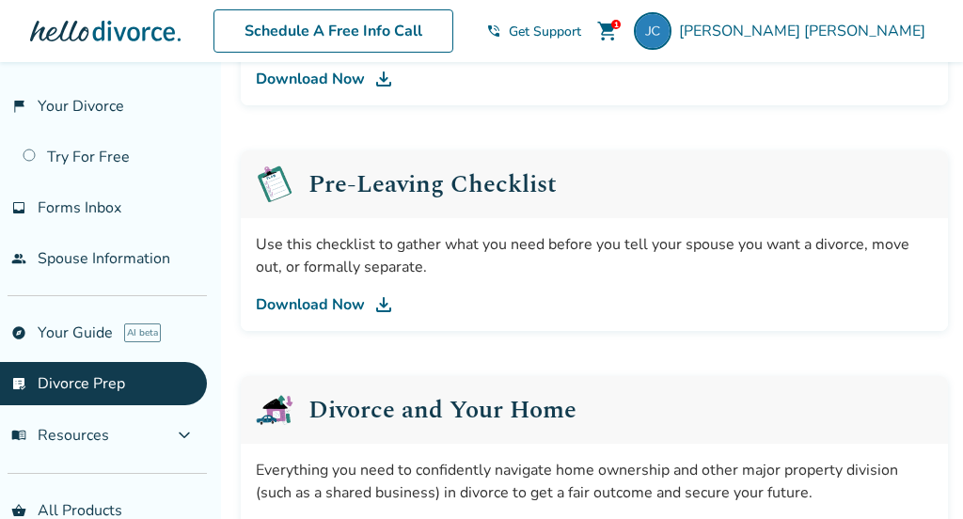
click at [352, 309] on link "Download Now" at bounding box center [594, 304] width 677 height 23
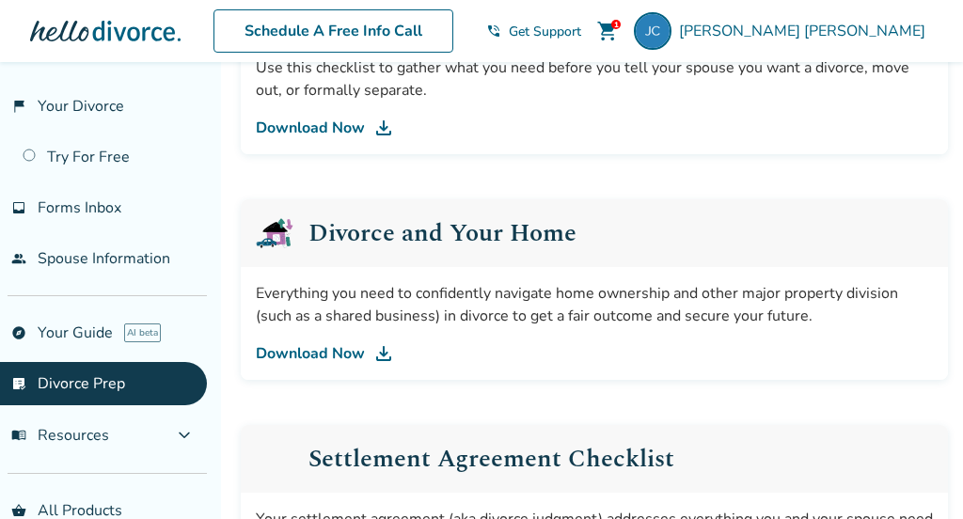
scroll to position [692, 0]
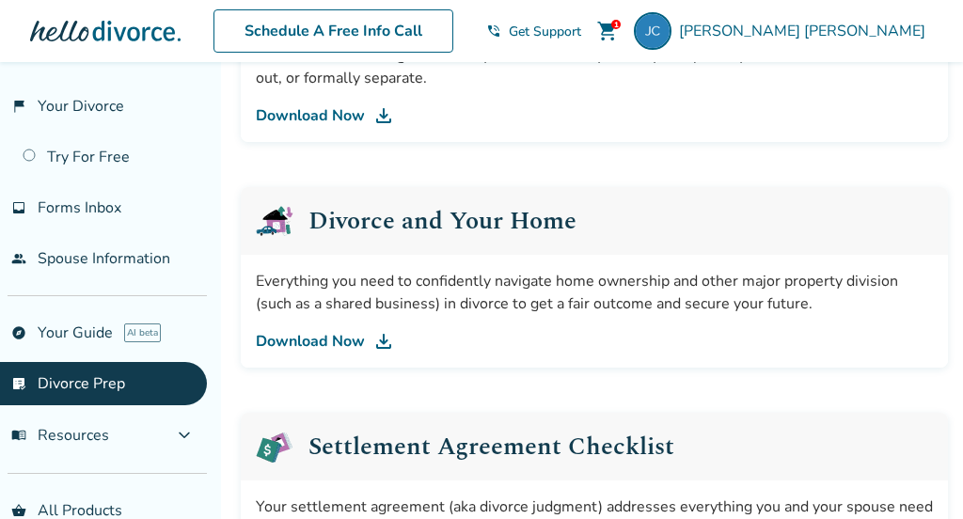
click at [336, 345] on link "Download Now" at bounding box center [594, 341] width 677 height 23
